Goal: Task Accomplishment & Management: Manage account settings

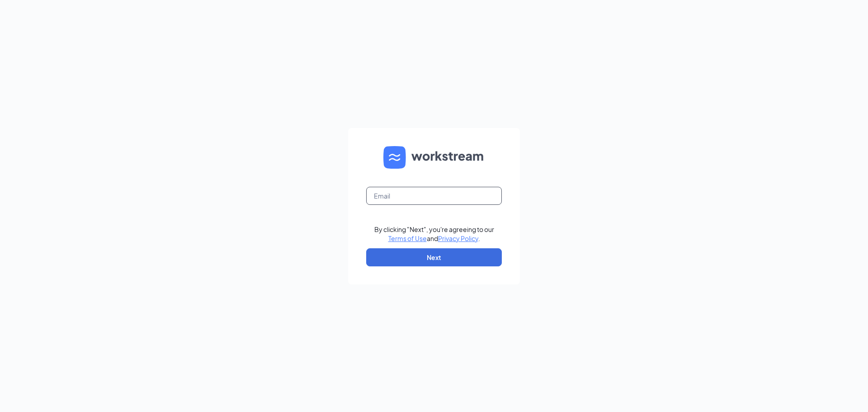
click at [421, 196] on input "text" at bounding box center [434, 196] width 136 height 18
type input "[EMAIL_ADDRESS][DOMAIN_NAME]"
click at [446, 260] on button "Next" at bounding box center [434, 257] width 136 height 18
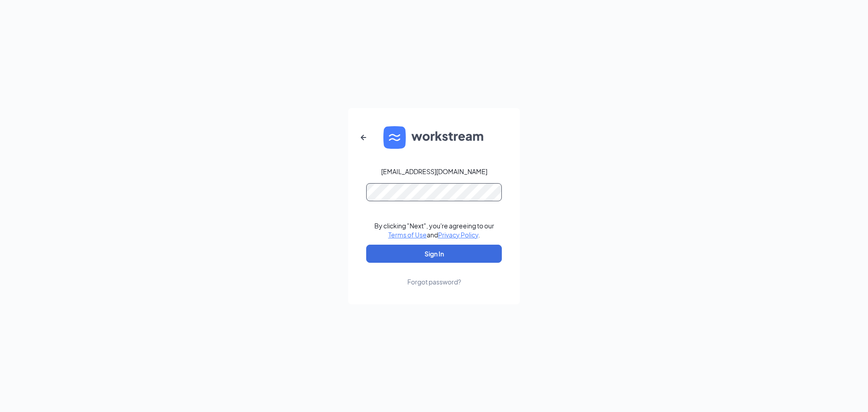
click at [366, 244] on button "Sign In" at bounding box center [434, 253] width 136 height 18
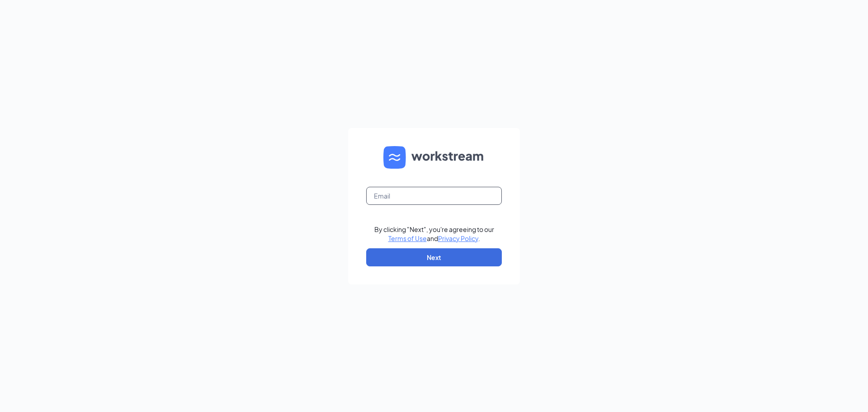
click at [492, 192] on input "text" at bounding box center [434, 196] width 136 height 18
type input "abelardocasiano869@gmail.com"
click at [450, 253] on button "Next" at bounding box center [434, 257] width 136 height 18
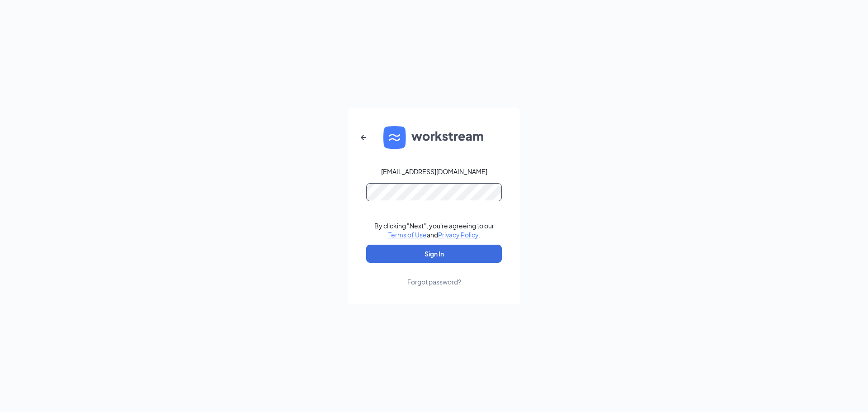
click at [366, 244] on button "Sign In" at bounding box center [434, 253] width 136 height 18
click at [476, 252] on button "Sign In" at bounding box center [434, 253] width 136 height 18
click at [366, 244] on button "Sign In" at bounding box center [434, 253] width 136 height 18
click at [363, 140] on icon "ArrowLeftNew" at bounding box center [363, 137] width 11 height 11
